Goal: Information Seeking & Learning: Learn about a topic

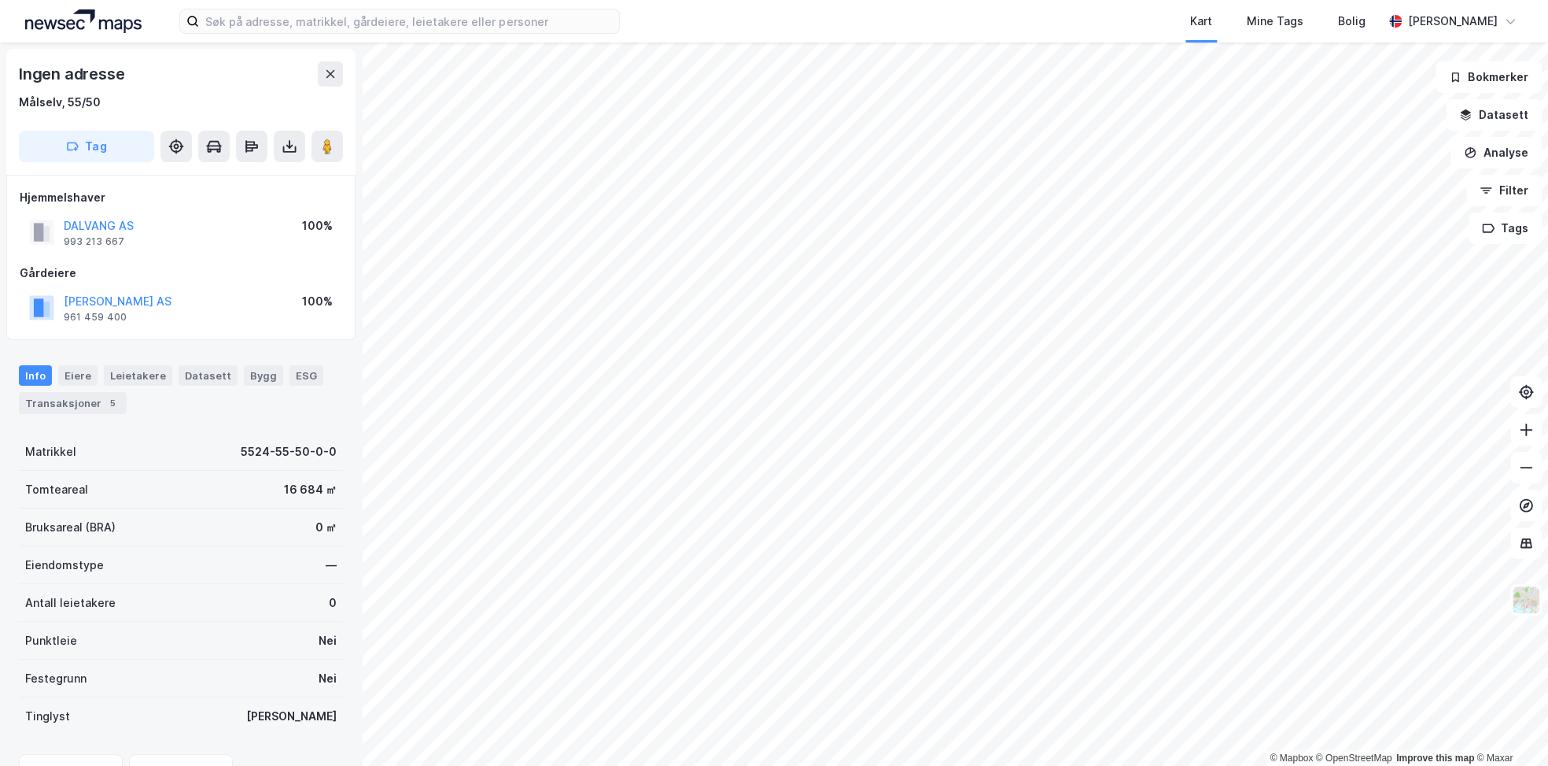
scroll to position [2, 0]
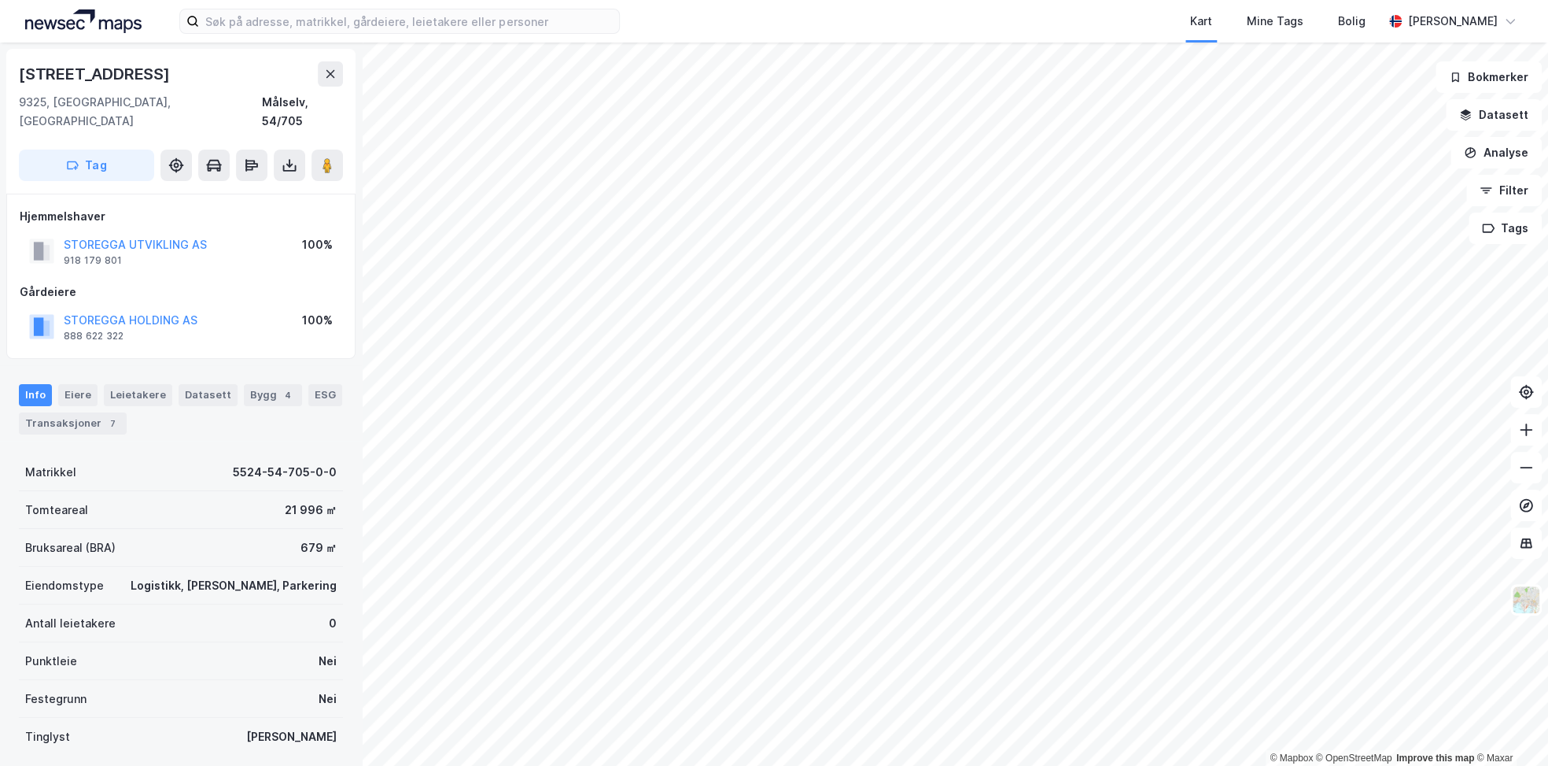
scroll to position [2, 0]
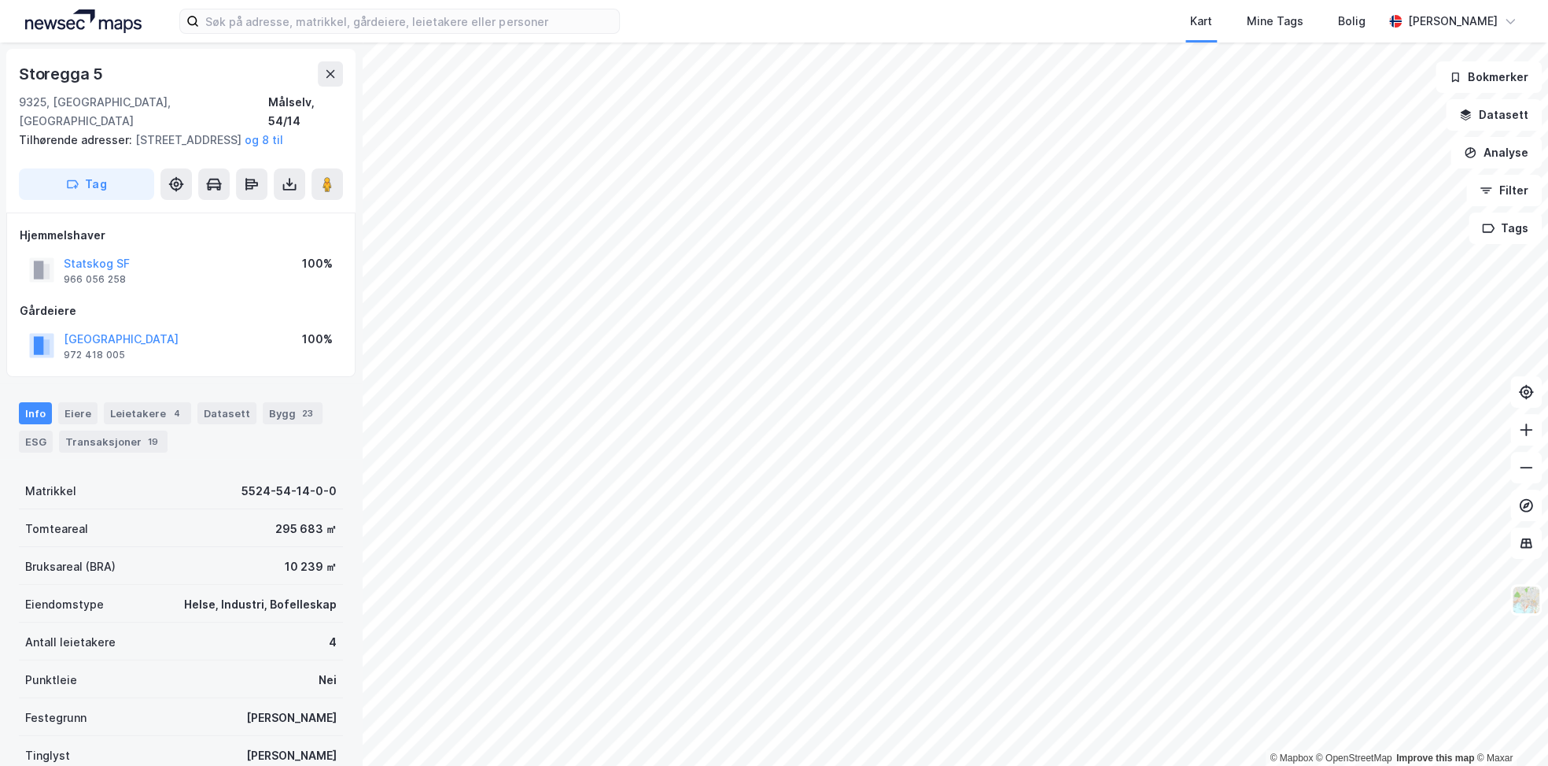
scroll to position [2, 0]
click at [279, 22] on input at bounding box center [409, 21] width 420 height 24
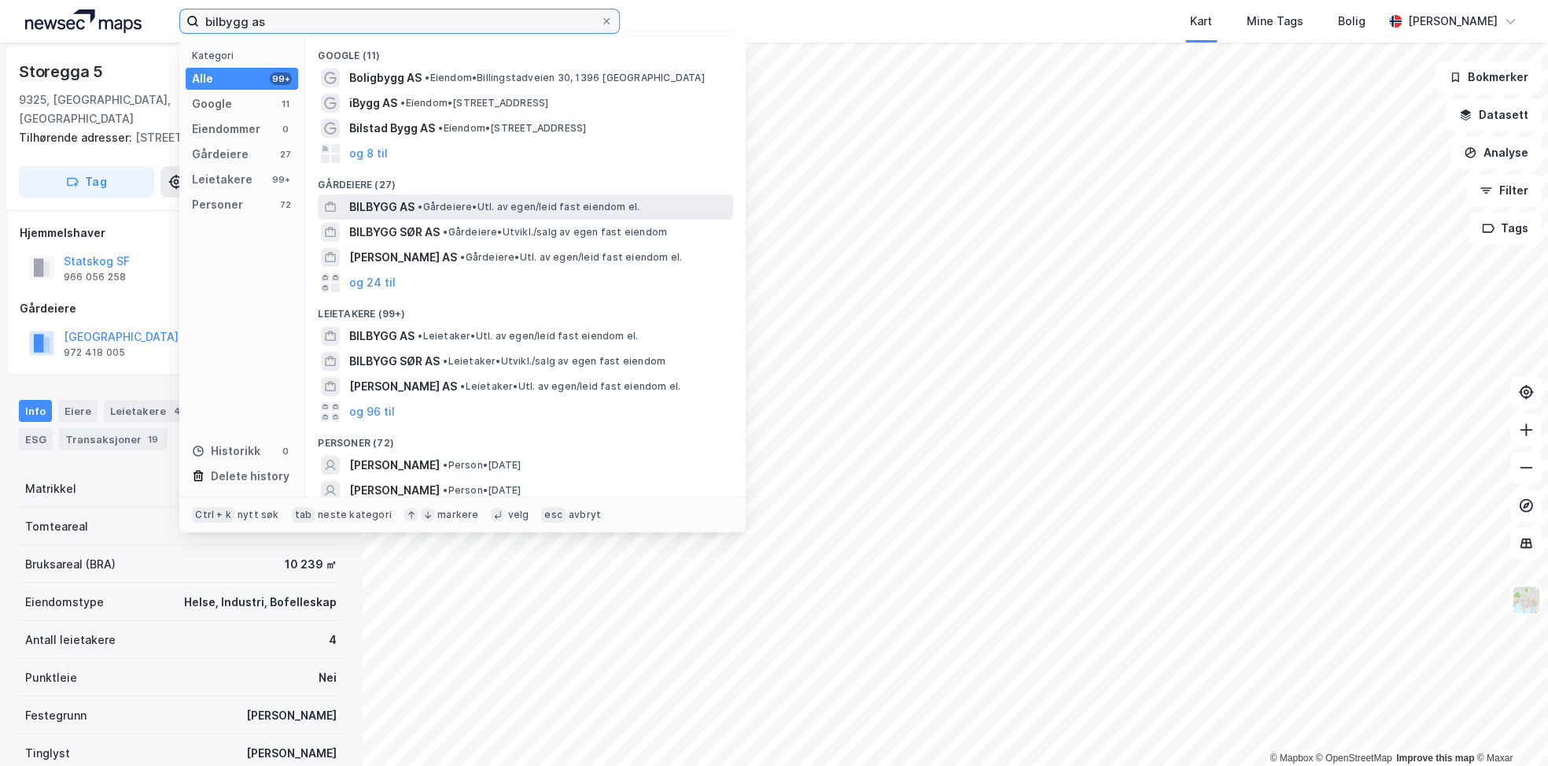
type input "bilbygg as"
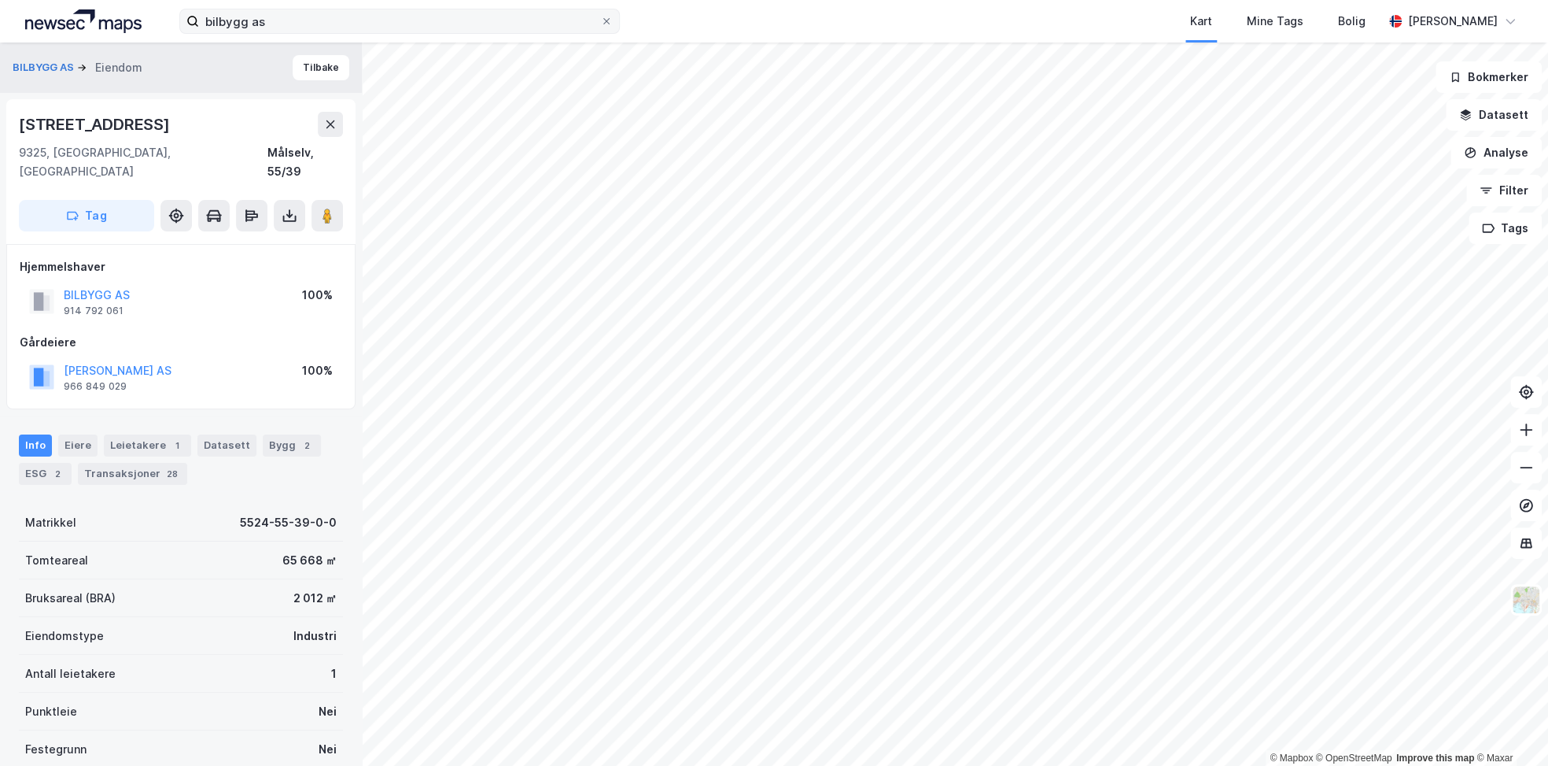
scroll to position [2, 0]
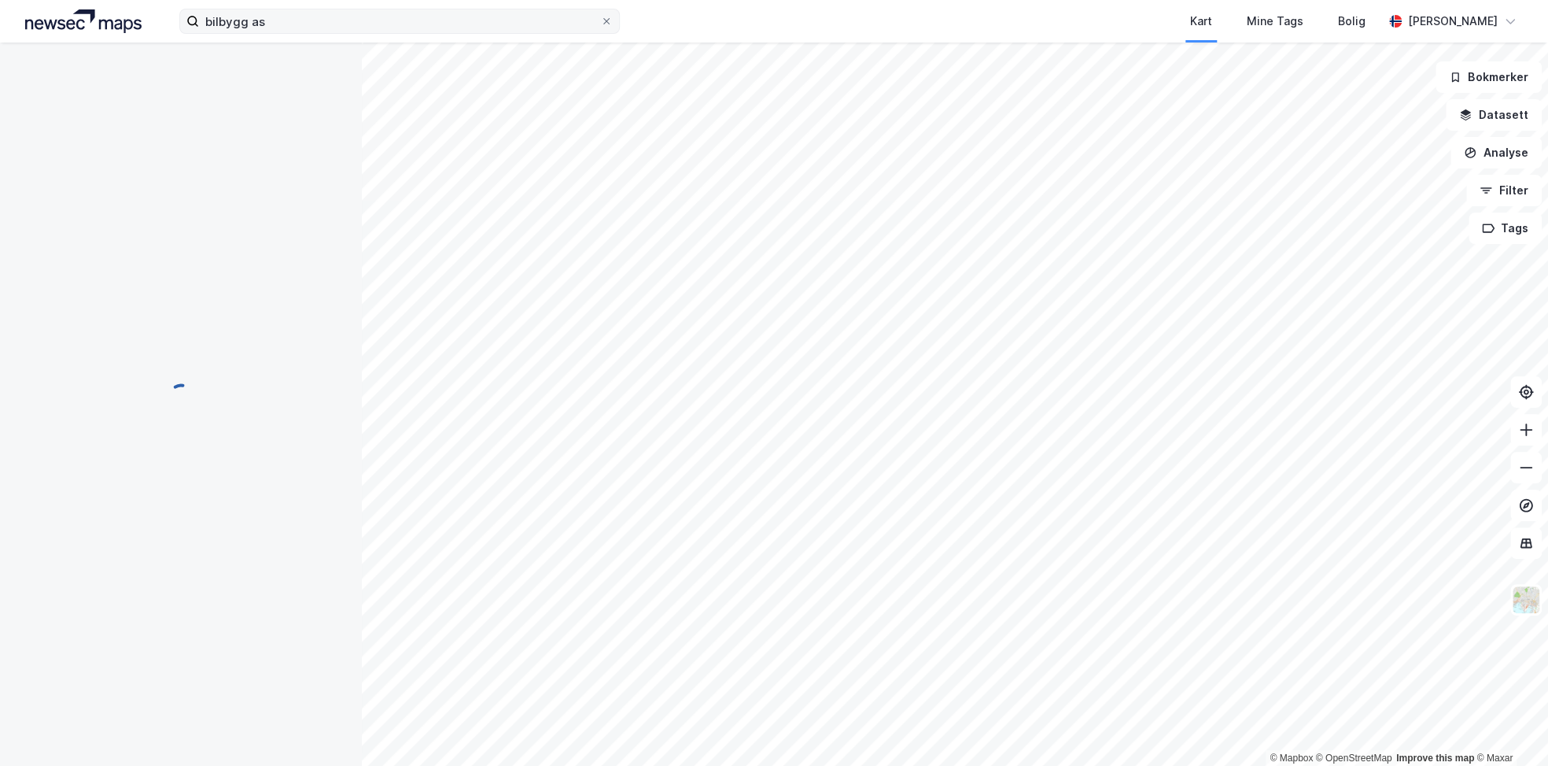
scroll to position [2, 0]
